Goal: Find contact information: Find contact information

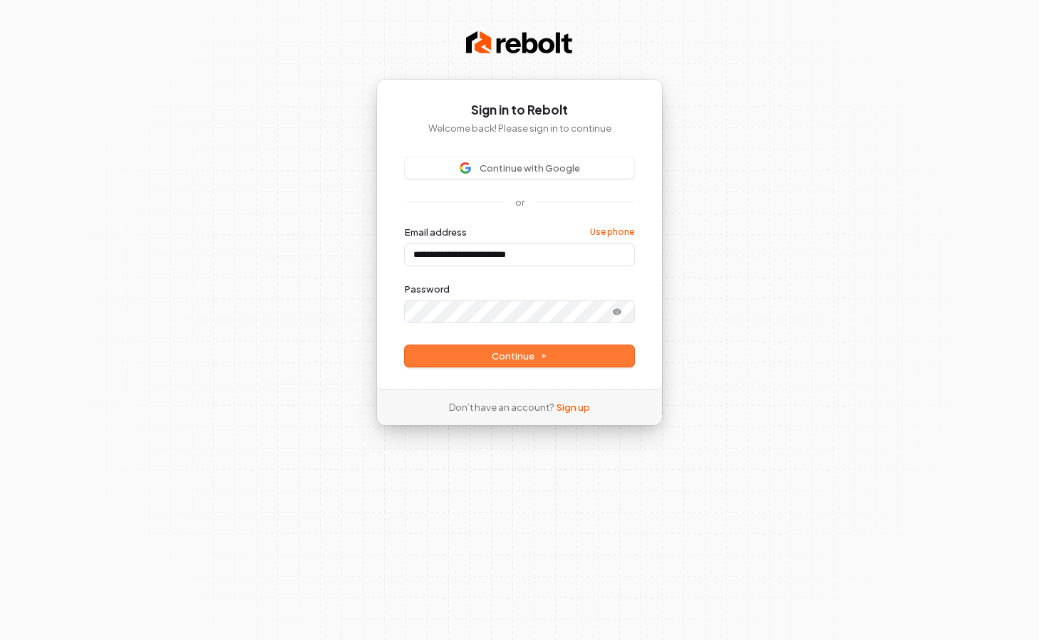
click at [514, 355] on span "Continue" at bounding box center [520, 356] width 56 height 13
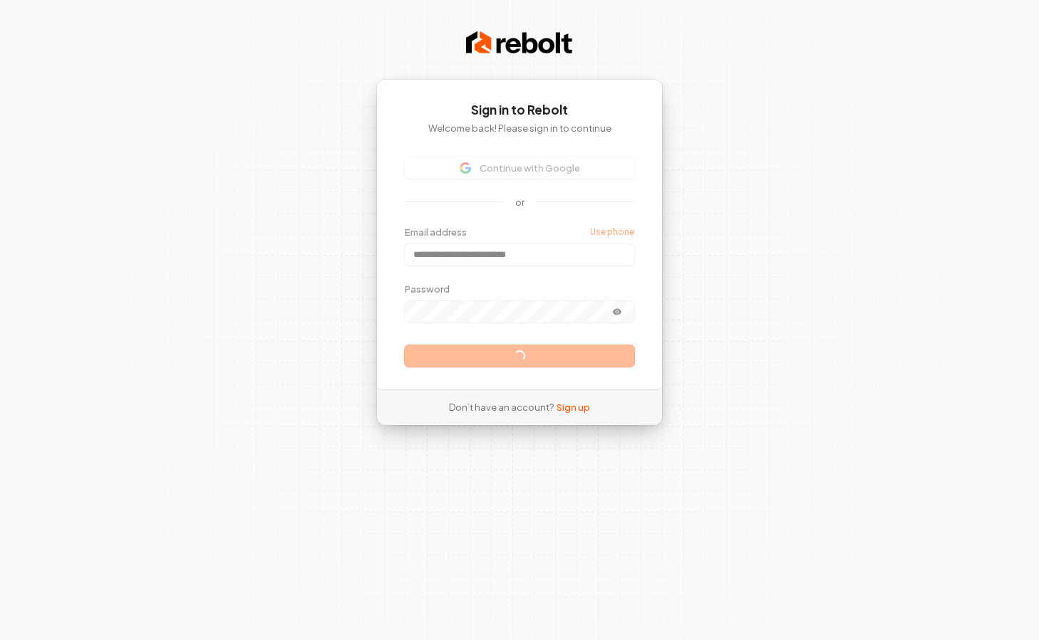
type input "**********"
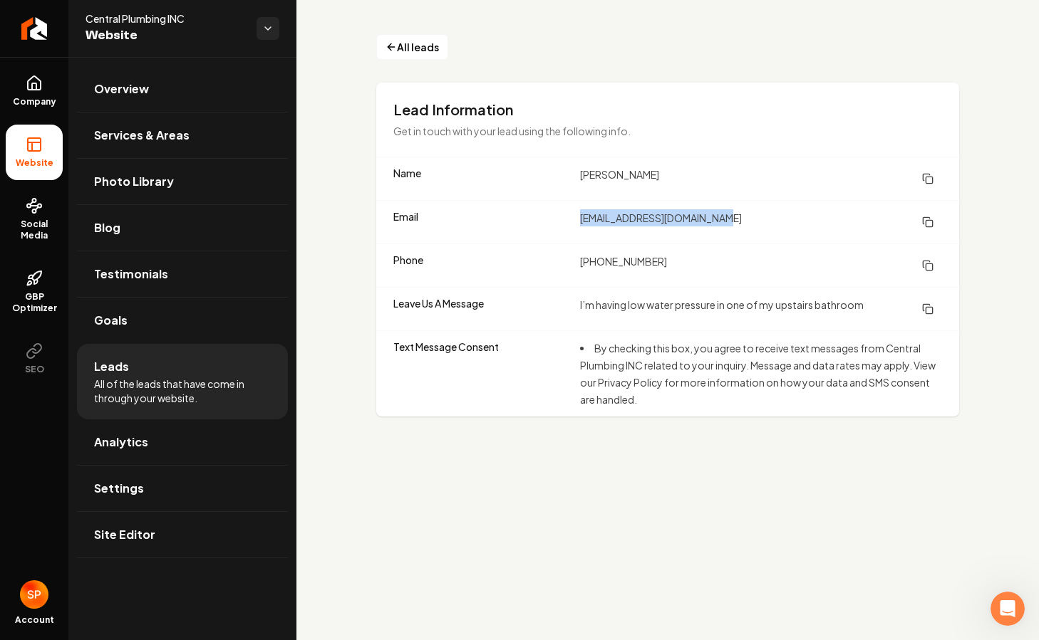
drag, startPoint x: 578, startPoint y: 217, endPoint x: 716, endPoint y: 214, distance: 138.2
click at [716, 214] on div "Email [EMAIL_ADDRESS][DOMAIN_NAME]" at bounding box center [667, 221] width 583 height 43
copy dd "[EMAIL_ADDRESS][DOMAIN_NAME]"
drag, startPoint x: 578, startPoint y: 262, endPoint x: 673, endPoint y: 270, distance: 95.8
click at [673, 270] on div "Phone [PHONE_NUMBER]" at bounding box center [667, 265] width 583 height 43
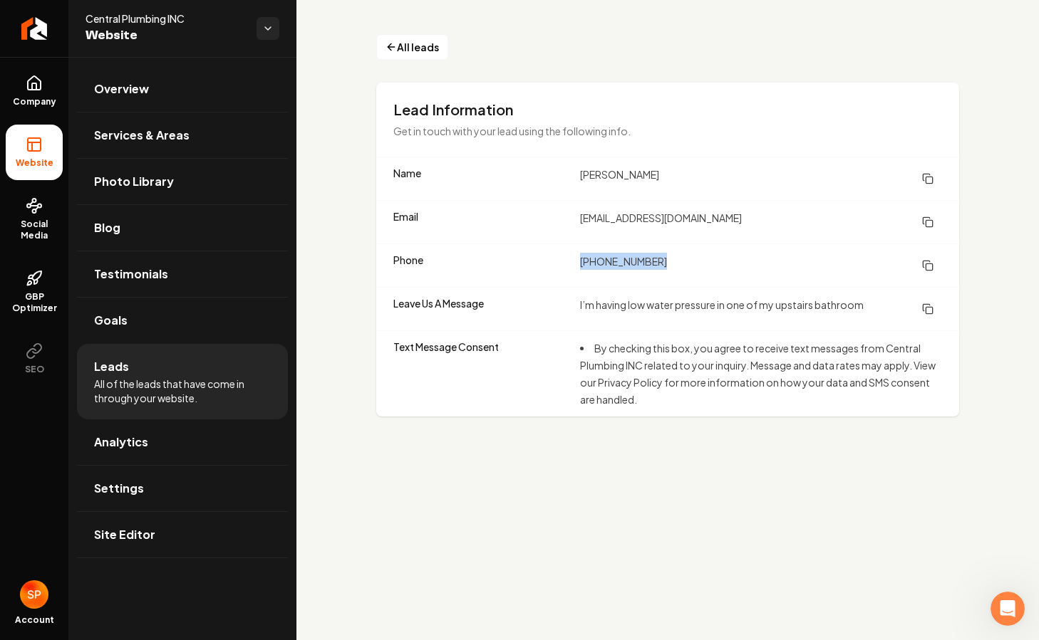
copy dd "[PHONE_NUMBER]"
drag, startPoint x: 610, startPoint y: 175, endPoint x: 674, endPoint y: 181, distance: 64.4
click at [674, 181] on dd "[PERSON_NAME]" at bounding box center [761, 179] width 362 height 26
copy dd "[PERSON_NAME]"
drag, startPoint x: 578, startPoint y: 303, endPoint x: 873, endPoint y: 308, distance: 294.3
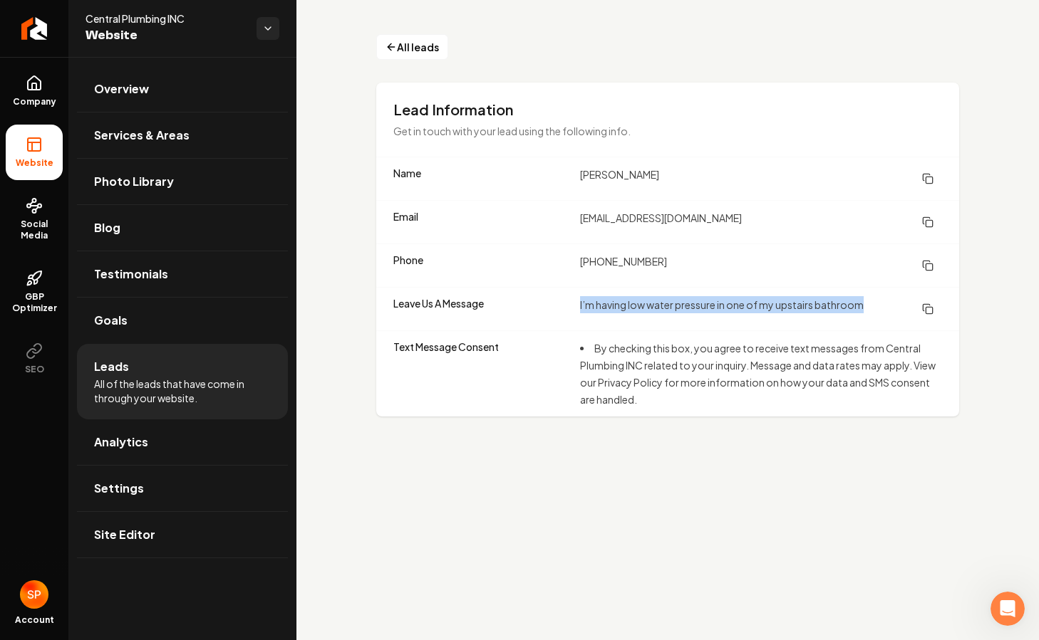
click at [873, 308] on div "Leave Us A Message I’m having low water pressure in one of my upstairs bathroom" at bounding box center [667, 308] width 583 height 43
copy dd "I’m having low water pressure in one of my upstairs bathroom"
